Goal: Information Seeking & Learning: Learn about a topic

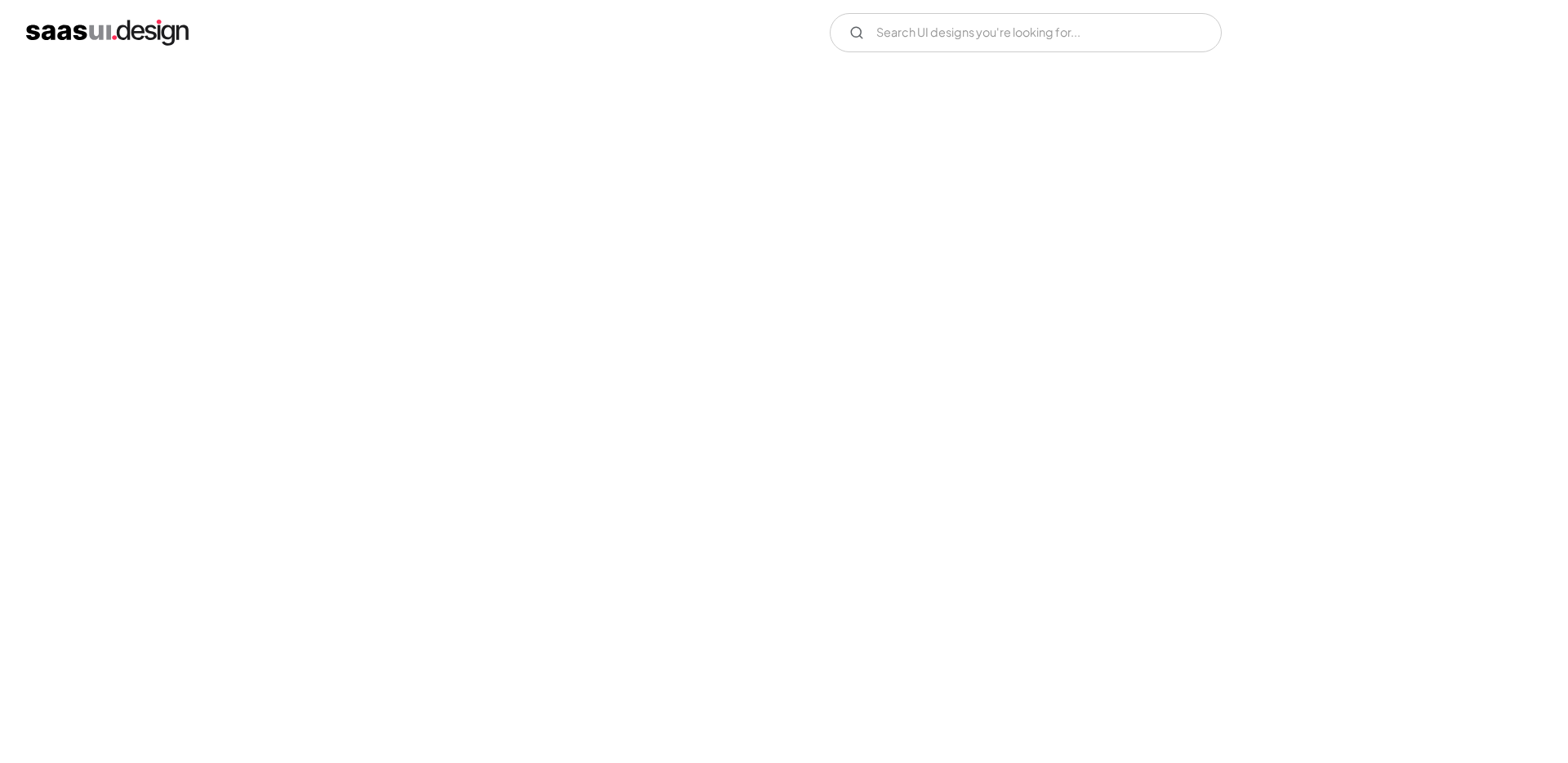
click at [711, 41] on div "V7 Labs Gen AI Application Design Best-in-class data labeling tool. GenAI Close…" at bounding box center [784, 33] width 1516 height 39
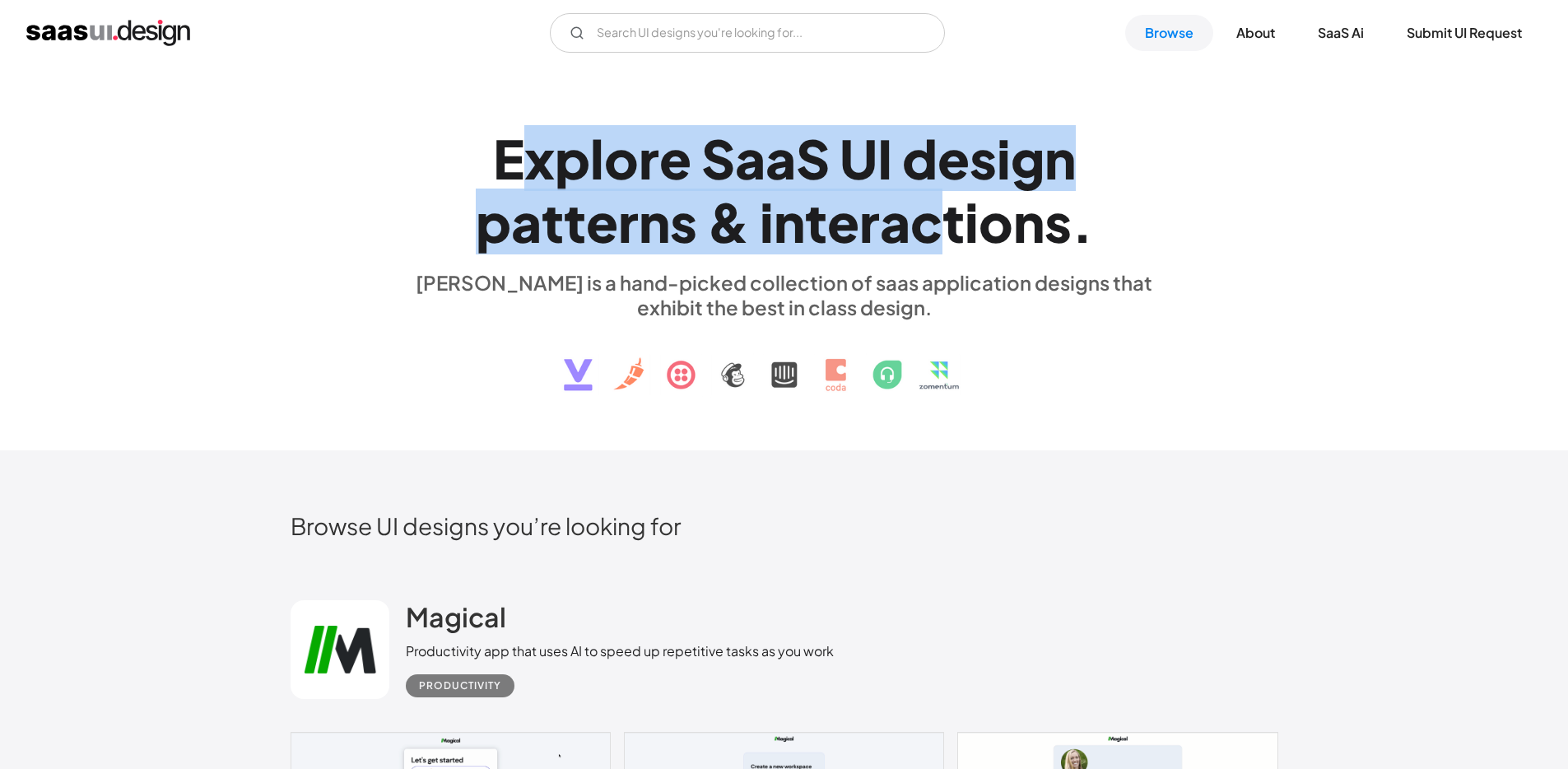
drag, startPoint x: 545, startPoint y: 157, endPoint x: 945, endPoint y: 223, distance: 405.4
click at [945, 223] on h1 "E x p l o r e S a a S U I d e s i g n p a t t e r n s & i n t e r a c t i o n s…" at bounding box center [785, 190] width 758 height 127
click at [949, 175] on div "e" at bounding box center [953, 158] width 32 height 63
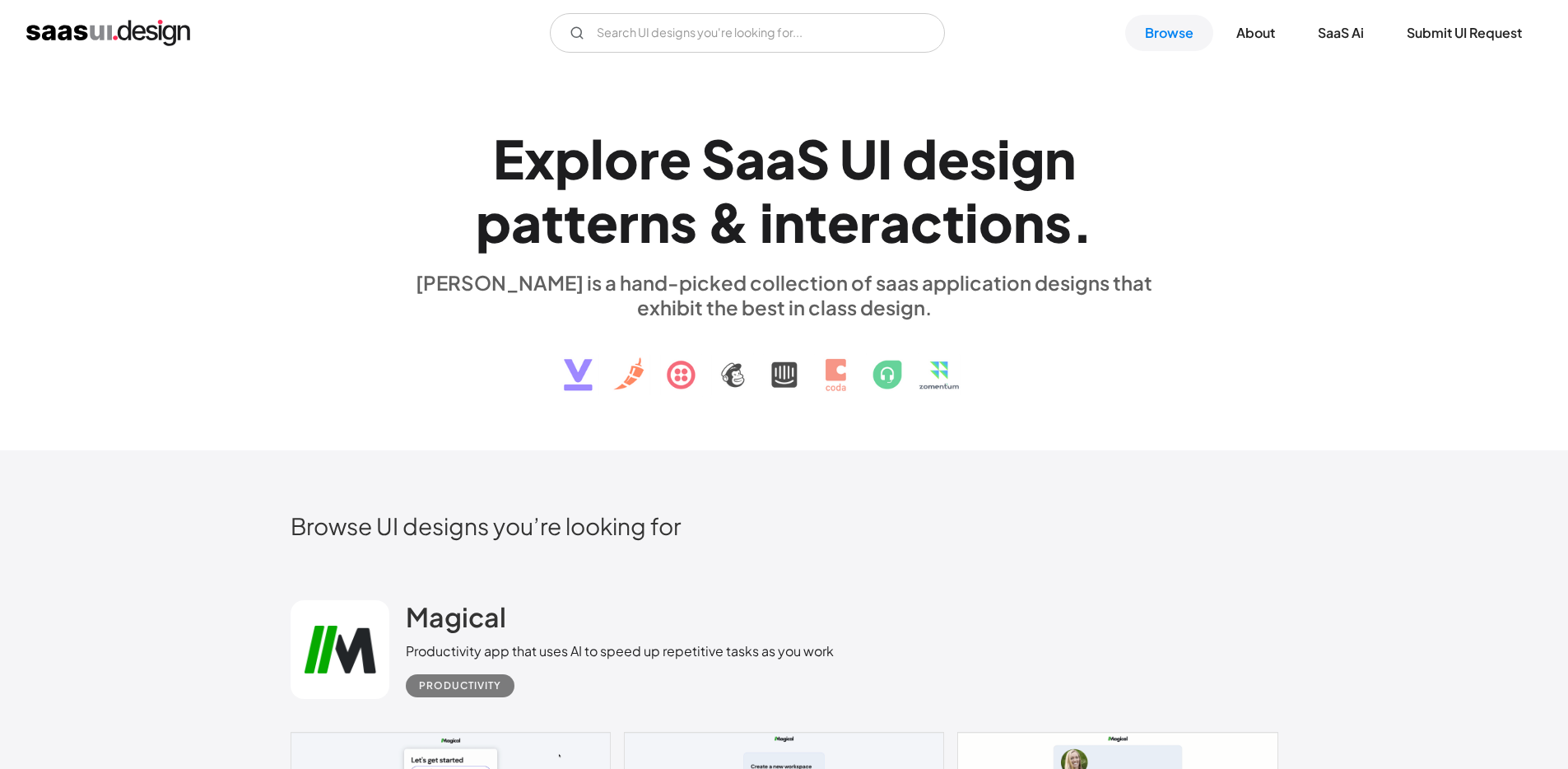
click at [704, 391] on img at bounding box center [784, 362] width 499 height 86
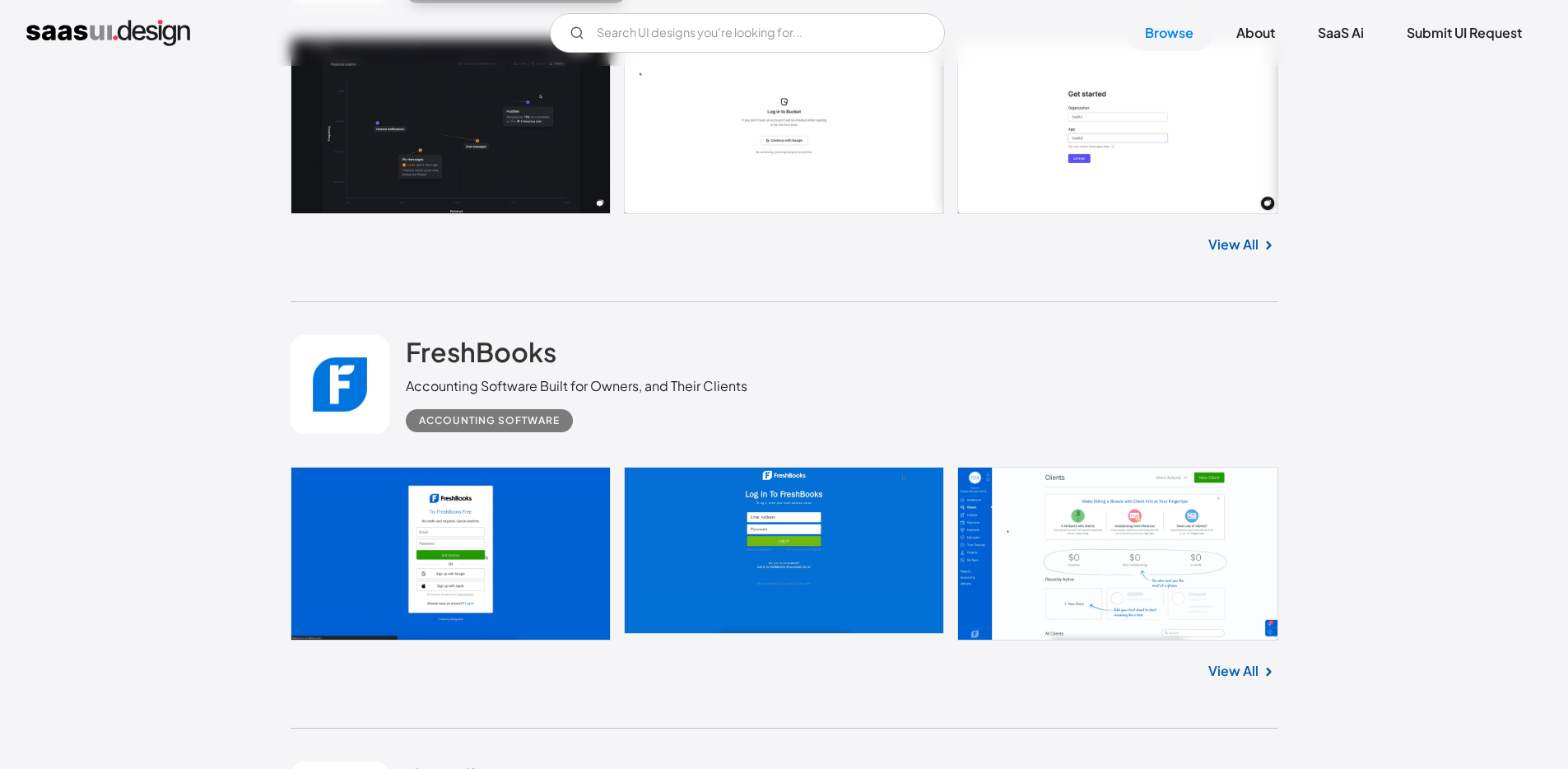
scroll to position [2890, 0]
